Goal: Task Accomplishment & Management: Manage account settings

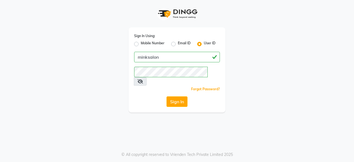
click at [143, 79] on icon at bounding box center [140, 81] width 6 height 4
click at [179, 96] on button "Sign In" at bounding box center [176, 101] width 21 height 11
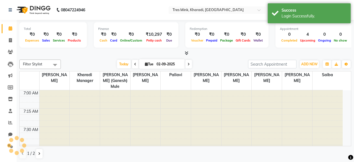
select select "en"
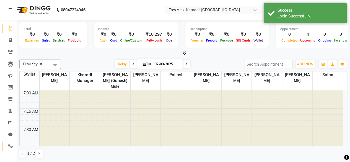
drag, startPoint x: 12, startPoint y: 143, endPoint x: 16, endPoint y: 145, distance: 4.6
click at [12, 143] on link "Settings" at bounding box center [8, 146] width 13 height 9
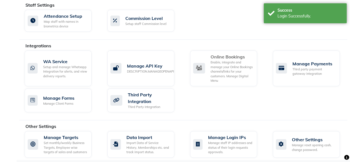
scroll to position [333, 0]
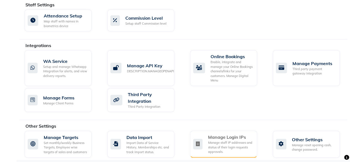
click at [236, 145] on div "Manage staff IP addresses and status of their login requests approvals." at bounding box center [230, 147] width 45 height 14
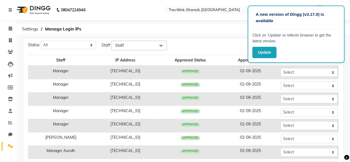
click at [189, 42] on div "Status All Pending Approved Rejected Staff Staff Select All Kharadi Manager" at bounding box center [183, 46] width 315 height 10
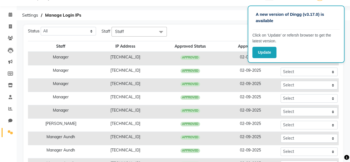
scroll to position [50, 0]
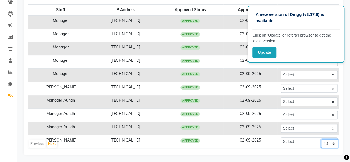
click at [330, 141] on select "10 50 100" at bounding box center [329, 143] width 17 height 9
select select "100"
click at [321, 139] on select "10 50 100" at bounding box center [329, 143] width 17 height 9
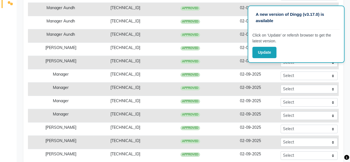
scroll to position [195, 0]
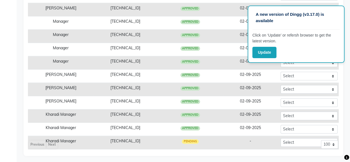
click at [291, 140] on div "Previous Next 10 50 100" at bounding box center [182, 146] width 309 height 13
click at [285, 115] on select "Select Approved Rejected" at bounding box center [308, 115] width 57 height 9
select select "Approved"
click at [280, 111] on select "Select Approved Rejected" at bounding box center [308, 115] width 57 height 9
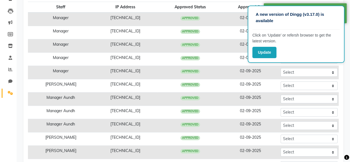
scroll to position [0, 0]
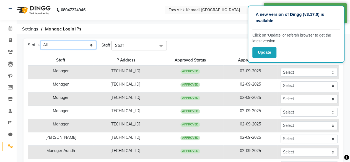
click at [88, 45] on select "All Pending Approved Rejected" at bounding box center [68, 45] width 55 height 9
select select "Pending"
click at [41, 41] on select "All Pending Approved Rejected" at bounding box center [68, 45] width 55 height 9
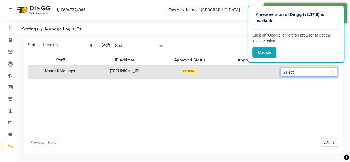
click at [287, 75] on select "Select Approved Rejected" at bounding box center [308, 72] width 57 height 9
select select "Approved"
click at [280, 68] on select "Select Approved Rejected" at bounding box center [308, 72] width 57 height 9
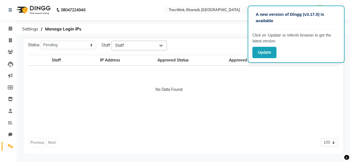
click at [7, 24] on li "Calendar" at bounding box center [8, 29] width 17 height 12
click at [2, 28] on link "Calendar" at bounding box center [8, 28] width 13 height 9
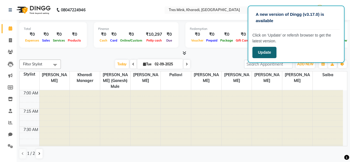
click at [270, 57] on button "Update" at bounding box center [264, 52] width 24 height 11
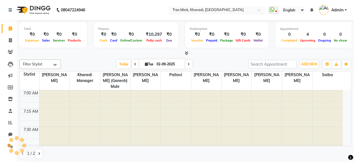
click at [183, 7] on div "× Tres Mink, Kharadi, Kharadi" at bounding box center [207, 10] width 71 height 6
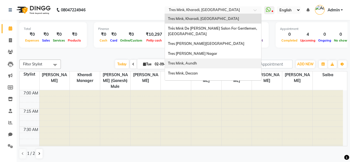
click at [198, 62] on div "Tres Mink, Aundh" at bounding box center [213, 63] width 96 height 10
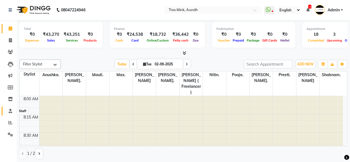
click at [7, 109] on span at bounding box center [11, 111] width 10 height 6
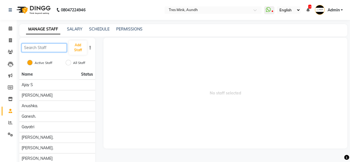
click at [46, 48] on input "text" at bounding box center [44, 47] width 45 height 9
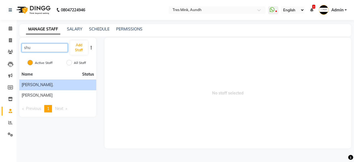
type input "shu"
click at [61, 82] on li "Shubham." at bounding box center [57, 84] width 77 height 11
click at [58, 83] on div "Shubham." at bounding box center [58, 85] width 72 height 6
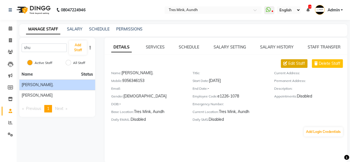
click at [295, 65] on span "Edit Staff" at bounding box center [296, 64] width 17 height 6
select select "male"
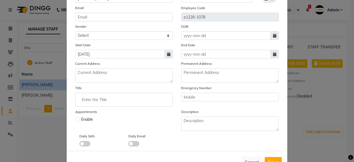
scroll to position [81, 0]
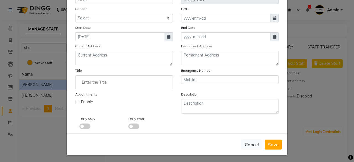
click at [75, 102] on label at bounding box center [77, 102] width 4 height 4
click at [75, 102] on input "checkbox" at bounding box center [77, 102] width 4 height 4
checkbox input "true"
click at [272, 144] on span "Save" at bounding box center [273, 145] width 11 height 6
select select
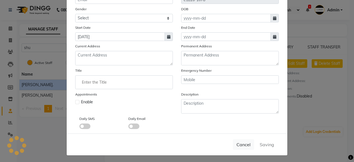
checkbox input "false"
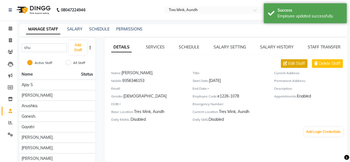
click at [293, 66] on span "Edit Staff" at bounding box center [296, 64] width 17 height 6
select select "male"
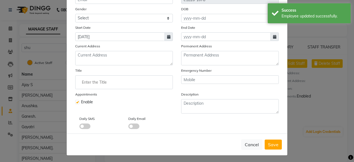
click at [75, 101] on label at bounding box center [77, 102] width 4 height 4
click at [75, 101] on input "checkbox" at bounding box center [77, 102] width 4 height 4
checkbox input "false"
click at [268, 142] on span "Save" at bounding box center [273, 145] width 11 height 6
select select
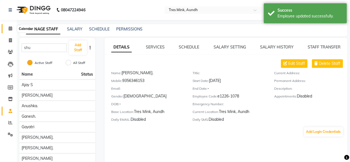
click at [6, 26] on span at bounding box center [11, 28] width 10 height 6
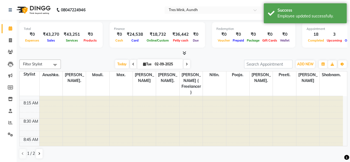
scroll to position [18, 0]
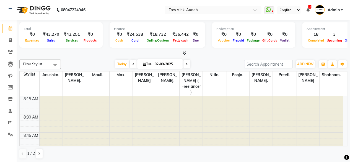
click at [130, 63] on span at bounding box center [133, 64] width 7 height 9
type input "[DATE]"
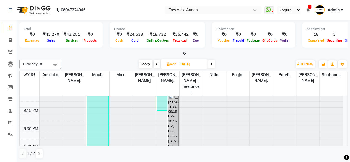
scroll to position [956, 0]
click at [39, 152] on icon at bounding box center [39, 153] width 2 height 3
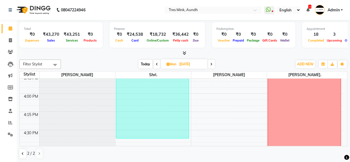
scroll to position [552, 0]
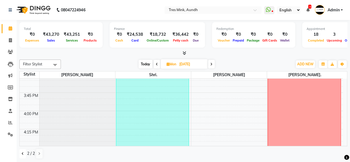
click at [25, 150] on button at bounding box center [22, 153] width 7 height 9
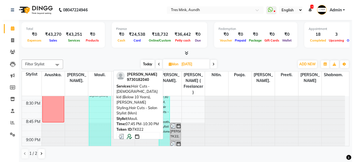
scroll to position [956, 0]
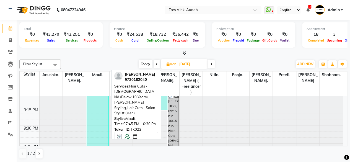
click at [99, 116] on div "Saiprasad Shankar, TK22, 07:45 PM-10:30 PM, Hair Cuts - male kid (Below 10 Year…" at bounding box center [97, 65] width 21 height 161
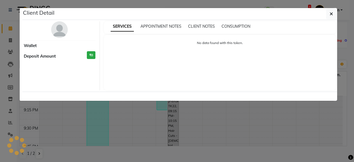
select select "3"
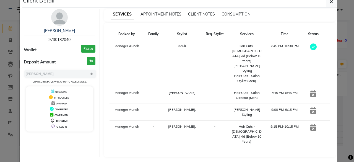
scroll to position [16, 0]
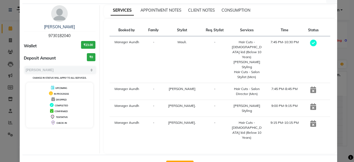
click at [190, 160] on button "View Invoice" at bounding box center [179, 164] width 27 height 9
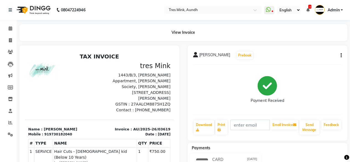
click at [340, 55] on icon "button" at bounding box center [340, 55] width 1 height 0
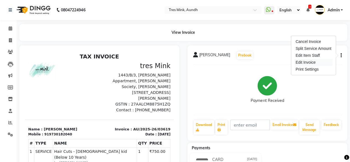
click at [311, 61] on div "Edit Invoice" at bounding box center [313, 62] width 38 height 7
select select "service"
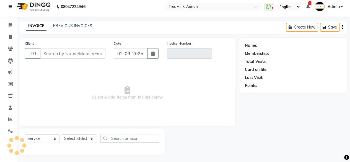
scroll to position [4, 0]
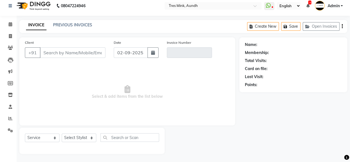
type input "9730182040"
type input "AU/2025-26/03619"
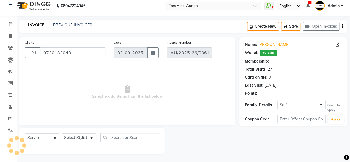
type input "[DATE]"
select select "select"
select select "1: Object"
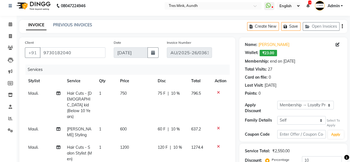
scroll to position [41, 0]
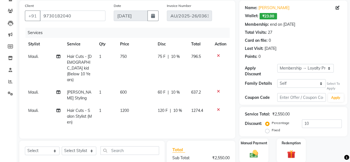
click at [33, 108] on span "Mauli." at bounding box center [33, 110] width 10 height 5
select select "85693"
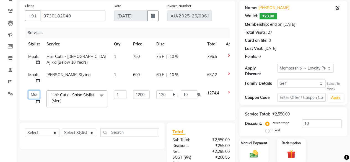
click at [38, 95] on select "Ajay S Anjali Pillay Anushka. Ganesh. Gayatri Gunjan. Jinny. Karan Arya Krishna…" at bounding box center [34, 94] width 12 height 9
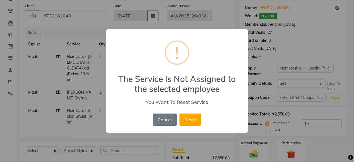
click at [179, 113] on button "Reset" at bounding box center [190, 119] width 22 height 12
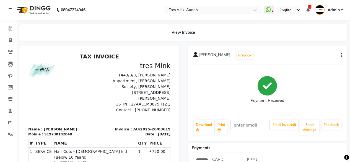
click at [341, 55] on icon "button" at bounding box center [340, 55] width 1 height 0
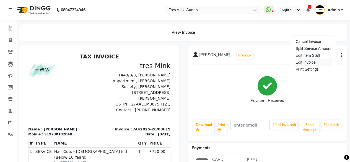
click at [317, 61] on div "Edit Invoice" at bounding box center [313, 62] width 38 height 7
select select "service"
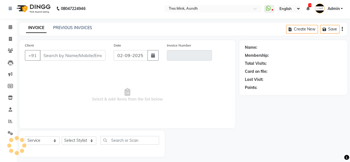
scroll to position [4, 0]
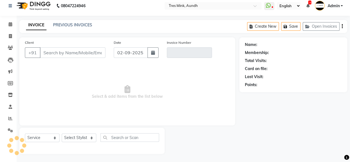
type input "9730182040"
type input "AU/2025-26/03619"
select select "1: Object"
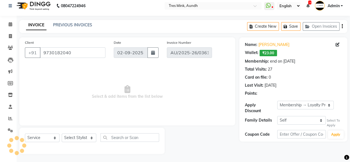
type input "[DATE]"
select select "select"
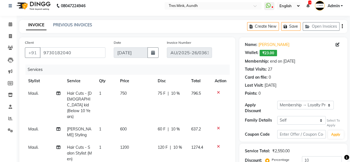
scroll to position [59, 0]
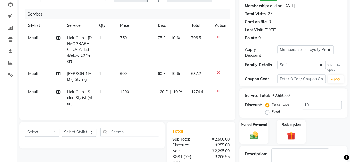
click at [33, 89] on span "Mauli." at bounding box center [33, 91] width 10 height 5
select select "85693"
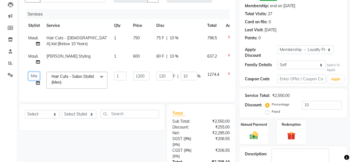
click at [35, 78] on select "Ajay S Anjali Pillay Anushka. Ganesh. Gayatri Gunjan. Jinny. Karan Arya Krishna…" at bounding box center [34, 76] width 12 height 9
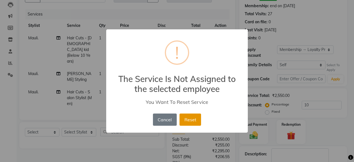
click at [190, 116] on button "Reset" at bounding box center [190, 119] width 22 height 12
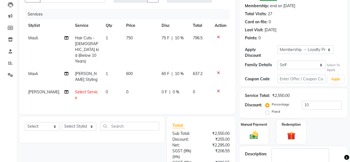
click at [77, 89] on span "Select Service" at bounding box center [86, 94] width 23 height 11
select select "57877"
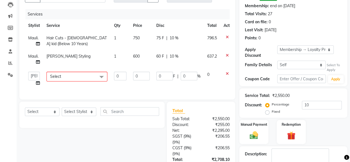
click at [77, 79] on span "Select" at bounding box center [76, 77] width 61 height 10
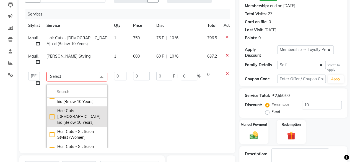
scroll to position [18, 0]
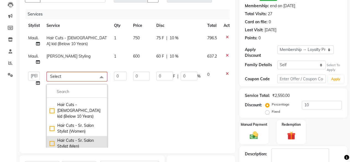
click at [82, 137] on div "Hair Cuts - Sr. Salon Stylist (Men)" at bounding box center [76, 143] width 55 height 12
checkbox input "true"
type input "1"
type input "1100"
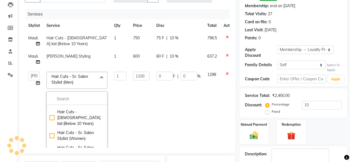
click at [132, 82] on td "1100" at bounding box center [141, 115] width 23 height 95
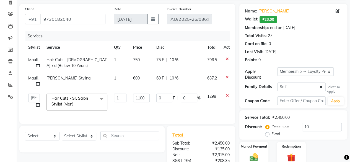
scroll to position [7, 0]
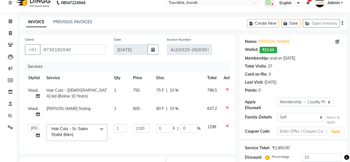
click at [28, 110] on span "Mauli." at bounding box center [33, 108] width 10 height 5
select select "85693"
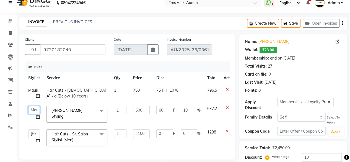
click at [30, 109] on select "Ajay S Anjali Pillay Anushka. Ganesh. Gayatri Gunjan. Jinny. Karan Arya Krishna…" at bounding box center [34, 110] width 12 height 9
select select "57877"
click at [35, 91] on span "Mauli." at bounding box center [33, 90] width 10 height 5
select select "85693"
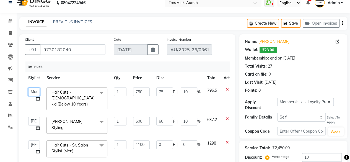
click at [35, 91] on select "Ajay S Anjali Pillay Anushka. Ganesh. Gayatri Gunjan. Jinny. Karan Arya Krishna…" at bounding box center [34, 91] width 12 height 9
select select "57877"
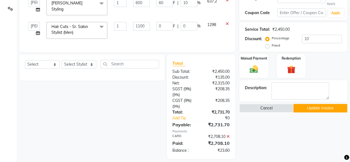
scroll to position [70, 0]
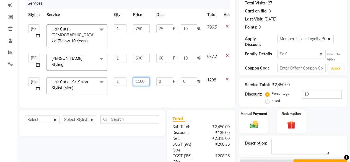
click at [140, 77] on input "1100" at bounding box center [141, 81] width 17 height 9
type input "1000"
click at [185, 109] on div "Total Sub Total: ₹2,450.00 Discount: ₹135.00 Net: ₹2,315.00 SGST (9%) ( 9% ) ₹2…" at bounding box center [201, 161] width 68 height 104
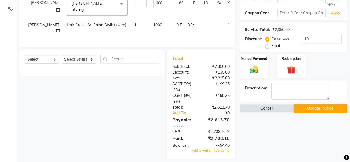
scroll to position [51, 0]
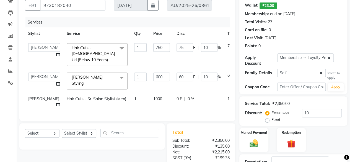
click at [150, 93] on td "1000" at bounding box center [161, 102] width 23 height 18
select select "57877"
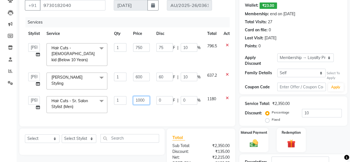
drag, startPoint x: 146, startPoint y: 90, endPoint x: 137, endPoint y: 88, distance: 9.1
click at [137, 96] on input "1000" at bounding box center [141, 100] width 17 height 9
type input "1050"
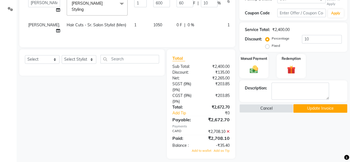
scroll to position [15, 0]
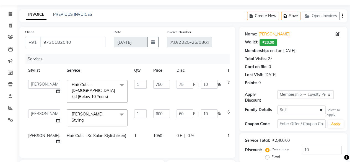
click at [153, 133] on span "1050" at bounding box center [157, 135] width 9 height 5
select select "57877"
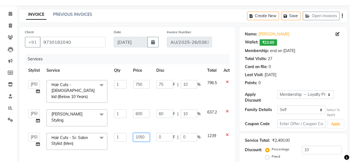
drag, startPoint x: 147, startPoint y: 127, endPoint x: 134, endPoint y: 128, distance: 12.2
click at [134, 133] on input "1050" at bounding box center [141, 137] width 17 height 9
type input "1100"
click at [241, 87] on div "Name: Saiprasad Shankar Wallet: ₹23.00 Membership: end on 01-09-2027 Total Visi…" at bounding box center [293, 79] width 108 height 104
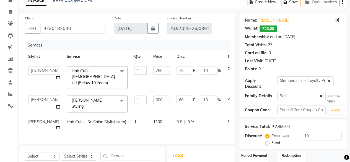
scroll to position [84, 0]
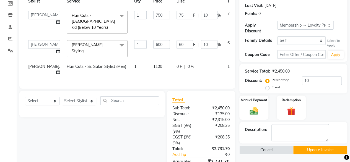
click at [182, 64] on div "0 F | 0 %" at bounding box center [198, 67] width 44 height 6
select select "57877"
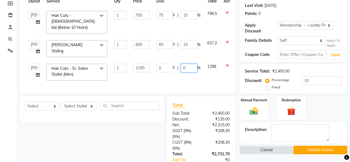
click at [185, 64] on input "0" at bounding box center [189, 68] width 17 height 9
type input "10"
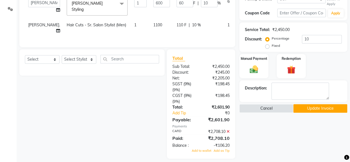
scroll to position [107, 0]
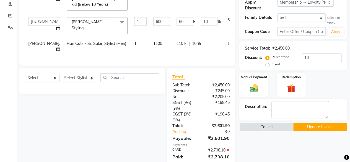
click at [153, 41] on span "1100" at bounding box center [157, 43] width 9 height 5
select select "57877"
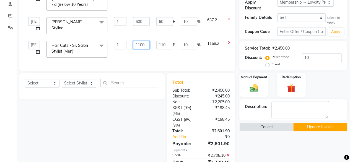
click at [140, 41] on input "1100" at bounding box center [141, 45] width 17 height 9
type input "1200"
click at [165, 77] on div "Total Sub Total: ₹2,450.00 Discount: ₹245.00 Net: ₹2,205.00 SGST (9%) ( 9% ) ₹1…" at bounding box center [201, 127] width 75 height 109
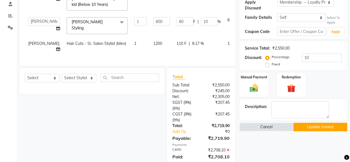
click at [192, 41] on span "9.17 %" at bounding box center [198, 44] width 12 height 6
select select "57877"
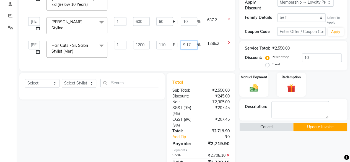
drag, startPoint x: 191, startPoint y: 35, endPoint x: 179, endPoint y: 32, distance: 12.5
click at [179, 41] on div "110 F | 9.17 %" at bounding box center [178, 45] width 44 height 9
type input "10"
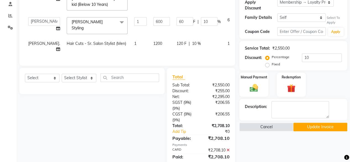
click at [165, 75] on div "Total Sub Total: ₹2,550.00 Discount: ₹255.00 Net: ₹2,295.00 SGST (9%) ( 9% ) ₹2…" at bounding box center [201, 120] width 75 height 104
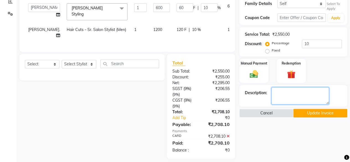
click at [297, 95] on textarea at bounding box center [299, 95] width 57 height 17
type textarea "soham"
click at [319, 113] on button "Update Invoice" at bounding box center [320, 113] width 54 height 9
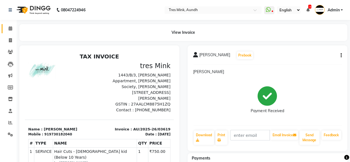
click at [10, 24] on link "Calendar" at bounding box center [8, 28] width 13 height 9
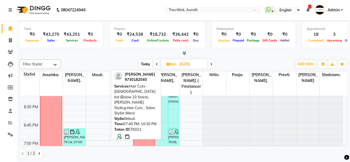
scroll to position [753, 0]
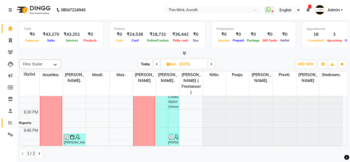
click at [9, 121] on icon at bounding box center [10, 122] width 4 height 4
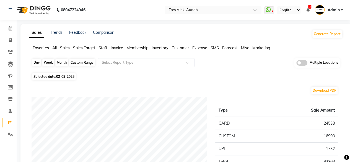
click at [35, 64] on div "Day" at bounding box center [36, 63] width 9 height 8
select select "9"
select select "2025"
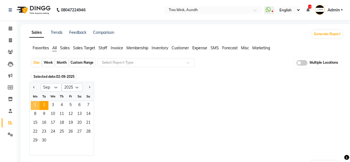
click at [36, 103] on span "1" at bounding box center [35, 105] width 9 height 9
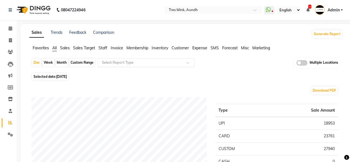
click at [135, 63] on input "text" at bounding box center [141, 63] width 80 height 6
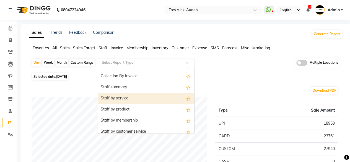
scroll to position [221, 0]
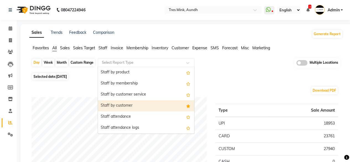
click at [132, 101] on div "Staff by customer" at bounding box center [146, 105] width 96 height 11
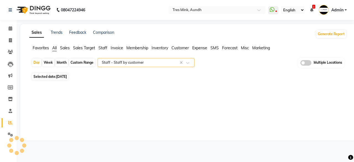
select select "filtered_report"
select select "pdf"
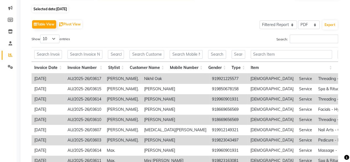
scroll to position [74, 0]
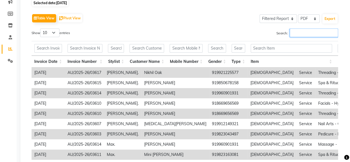
click at [318, 35] on input "Search:" at bounding box center [313, 32] width 48 height 9
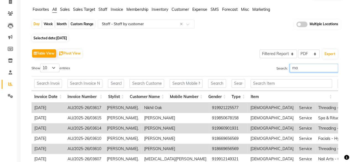
type input "m"
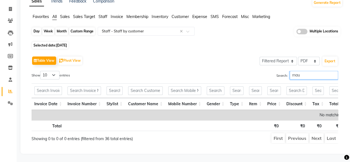
type input "mau"
click at [33, 27] on div "Day" at bounding box center [36, 31] width 9 height 8
select select "9"
select select "2025"
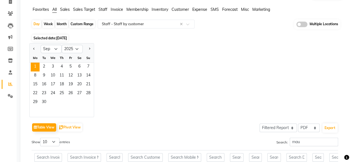
click at [198, 64] on div "Jan Feb Mar Apr May Jun Jul Aug Sep Oct Nov Dec 2015 2016 2017 2018 2019 2020 2…" at bounding box center [185, 80] width 313 height 74
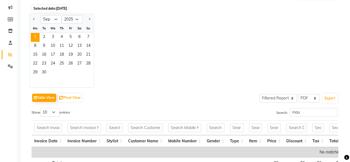
scroll to position [94, 0]
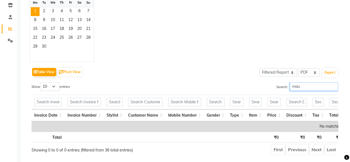
drag, startPoint x: 310, startPoint y: 85, endPoint x: 289, endPoint y: 87, distance: 21.4
click at [289, 87] on input "mau" at bounding box center [313, 86] width 48 height 9
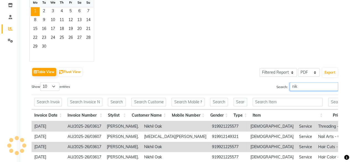
drag, startPoint x: 307, startPoint y: 87, endPoint x: 292, endPoint y: 88, distance: 14.7
click at [292, 88] on input "nik" at bounding box center [313, 86] width 48 height 9
type input "n"
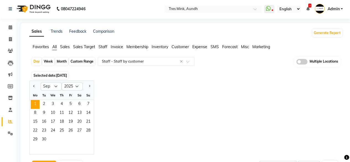
scroll to position [0, 0]
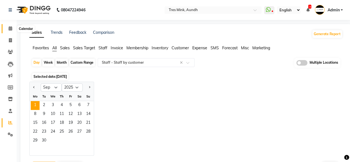
type input "shubham."
click at [10, 28] on icon at bounding box center [11, 28] width 4 height 4
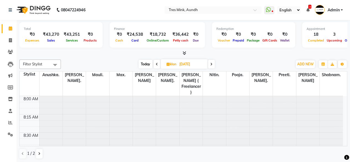
click at [145, 64] on span "Today" at bounding box center [145, 64] width 14 height 9
type input "02-09-2025"
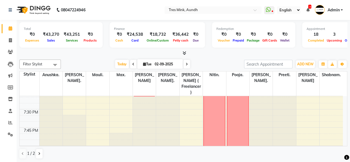
scroll to position [830, 0]
click at [38, 152] on icon at bounding box center [39, 153] width 2 height 3
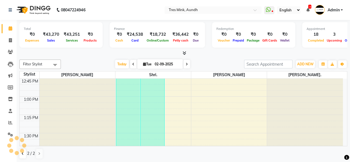
scroll to position [313, 0]
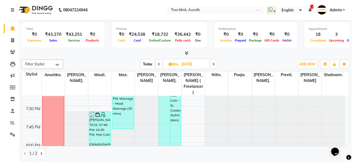
scroll to position [903, 0]
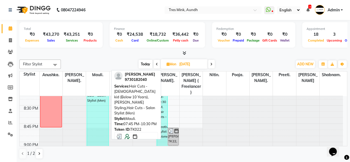
click at [101, 121] on div "Saiprasad Shankar, TK22, 07:45 PM-10:30 PM, Hair Cuts - male kid (Below 10 Year…" at bounding box center [97, 118] width 21 height 161
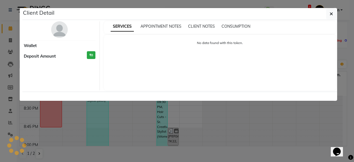
select select "3"
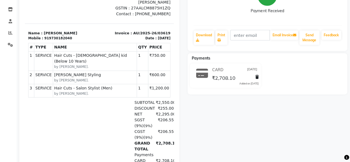
scroll to position [92, 0]
